Goal: Task Accomplishment & Management: Complete application form

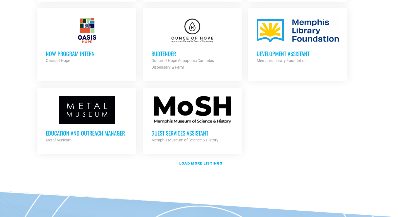
scroll to position [641, 0]
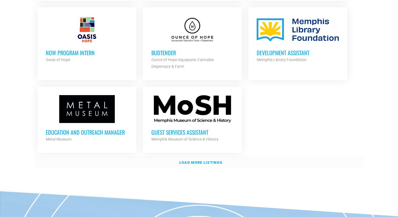
click at [210, 160] on strong "Load more listings" at bounding box center [200, 162] width 43 height 4
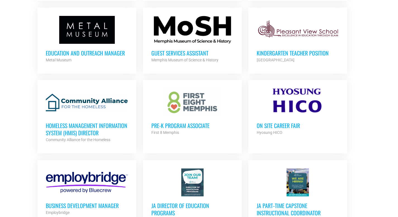
scroll to position [719, 0]
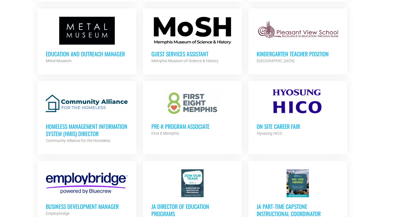
click at [279, 50] on h3 "Kindergarten Teacher Position" at bounding box center [297, 53] width 82 height 7
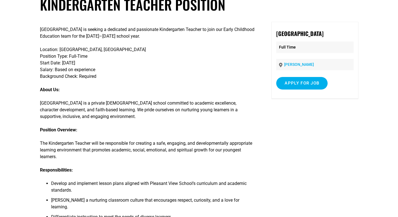
scroll to position [40, 0]
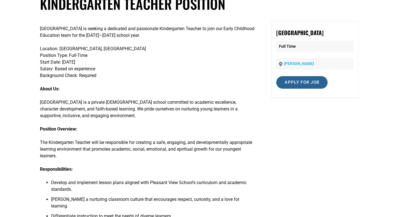
click at [287, 85] on input "Apply for job" at bounding box center [301, 82] width 51 height 13
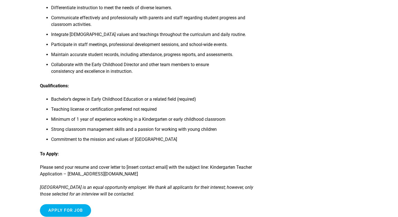
scroll to position [284, 0]
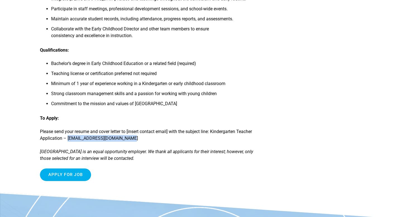
drag, startPoint x: 147, startPoint y: 133, endPoint x: 85, endPoint y: 130, distance: 62.0
click at [85, 130] on p "Please send your resume and cover letter to [insert contact email] with the sub…" at bounding box center [148, 134] width 216 height 13
copy p "mali@pleasantviewschool.com"
click at [205, 83] on li "Minimum of 1 year of experience working in a Kindergarten or early childhood cl…" at bounding box center [153, 85] width 205 height 10
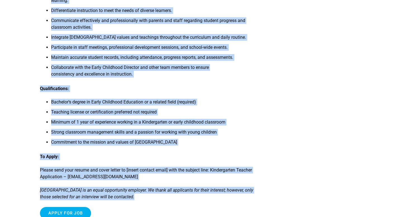
scroll to position [247, 0]
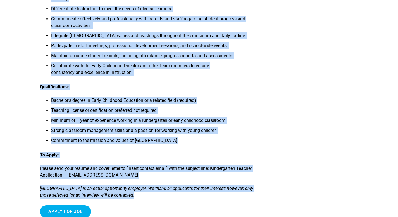
drag, startPoint x: 31, startPoint y: 29, endPoint x: 182, endPoint y: 135, distance: 184.5
click at [182, 135] on article "Kindergarten Teacher Position Pleasant View School is seeking a dedicated and p…" at bounding box center [199, 8] width 398 height 441
copy div "Pleasant View School is seeking a dedicated and passionate Kindergarten Teacher…"
